Goal: Information Seeking & Learning: Understand process/instructions

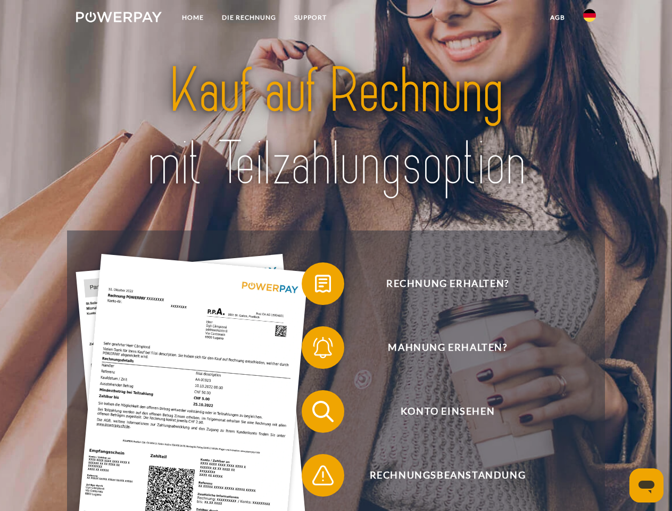
click at [119, 19] on img at bounding box center [119, 17] width 86 height 11
click at [590, 19] on img at bounding box center [589, 15] width 13 height 13
click at [557, 18] on link "agb" at bounding box center [557, 17] width 33 height 19
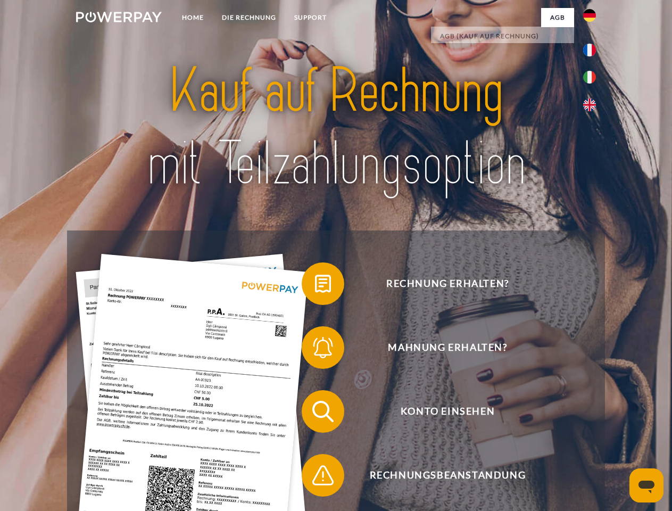
click at [315, 286] on span at bounding box center [306, 283] width 53 height 53
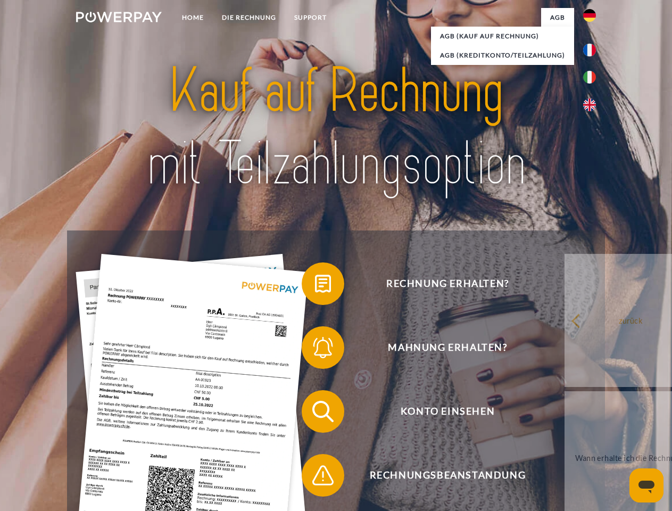
click at [315, 350] on span at bounding box center [306, 347] width 53 height 53
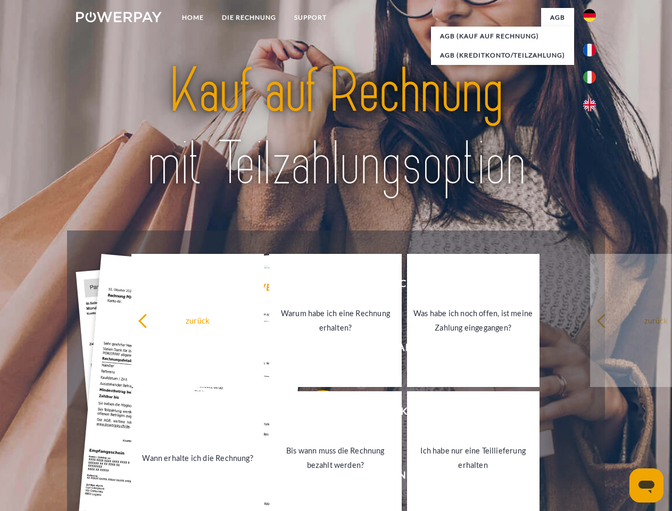
click at [315, 413] on link "Bis wann muss die Rechnung bezahlt werden?" at bounding box center [335, 457] width 132 height 133
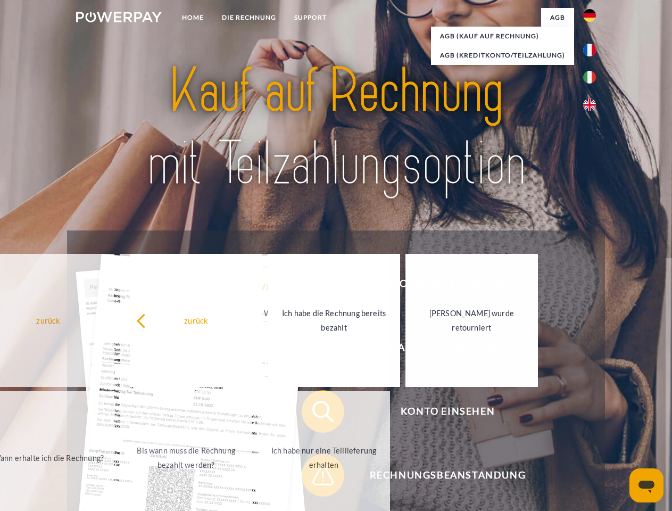
click at [315, 477] on span at bounding box center [306, 475] width 53 height 53
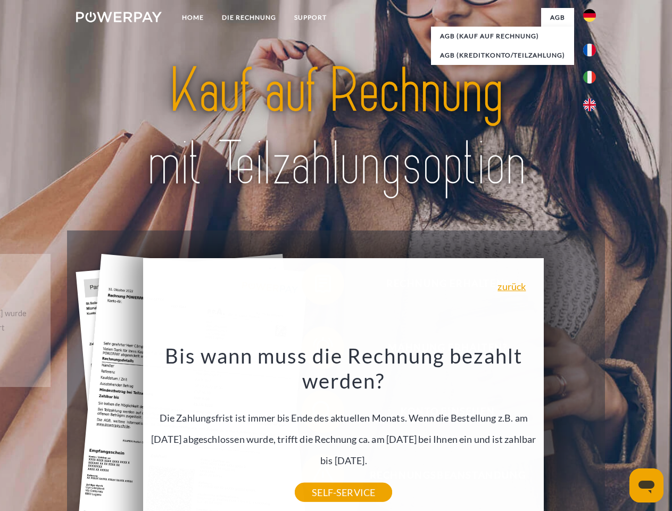
click at [646, 485] on icon "Messaging-Fenster öffnen" at bounding box center [647, 486] width 16 height 13
